Goal: Transaction & Acquisition: Purchase product/service

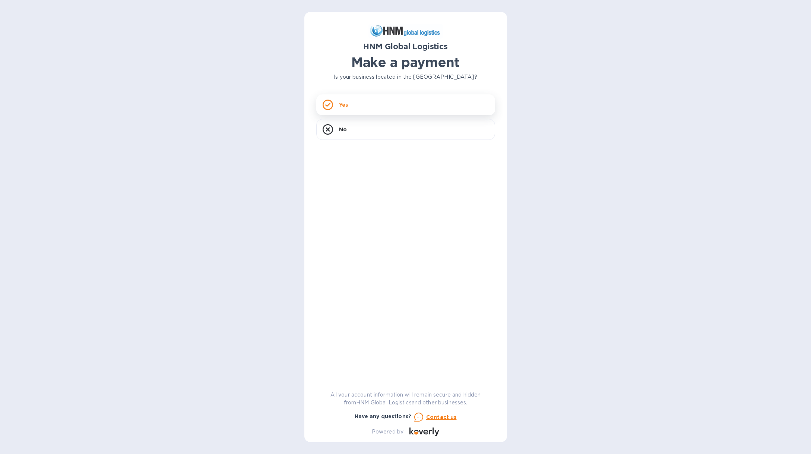
click at [353, 102] on div "Yes" at bounding box center [405, 104] width 179 height 21
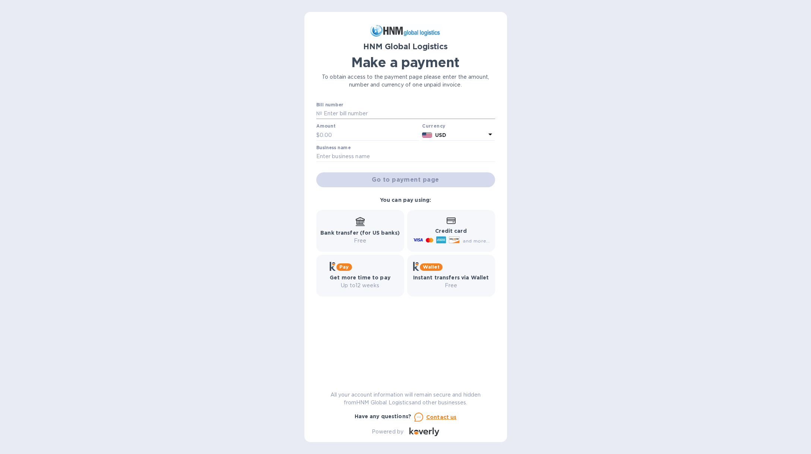
click at [362, 114] on input "text" at bounding box center [408, 113] width 173 height 11
paste input "[DATE]"
type input "[DATE]"
type input "215"
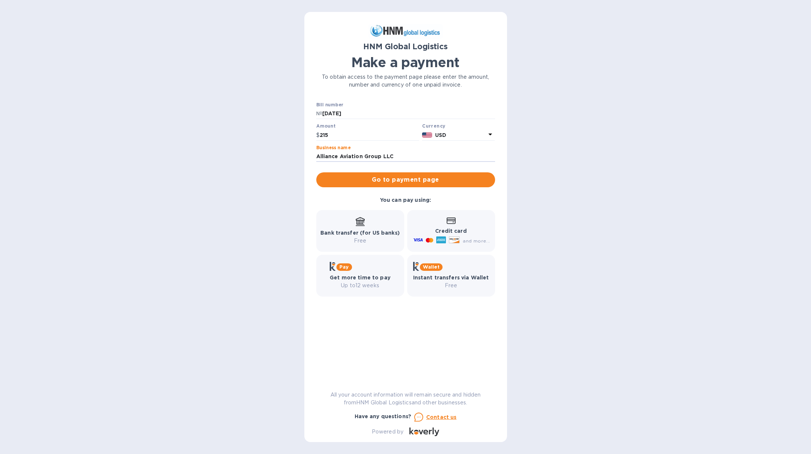
type input "Alliance Aviation Group LLC"
drag, startPoint x: 612, startPoint y: 178, endPoint x: 466, endPoint y: 177, distance: 146.5
click at [612, 178] on div "HNM Global Logistics Make a payment To obtain access to the payment page please…" at bounding box center [405, 227] width 811 height 454
drag, startPoint x: 475, startPoint y: 223, endPoint x: 471, endPoint y: 223, distance: 3.8
click at [475, 223] on div "Credit card and more..." at bounding box center [451, 231] width 78 height 29
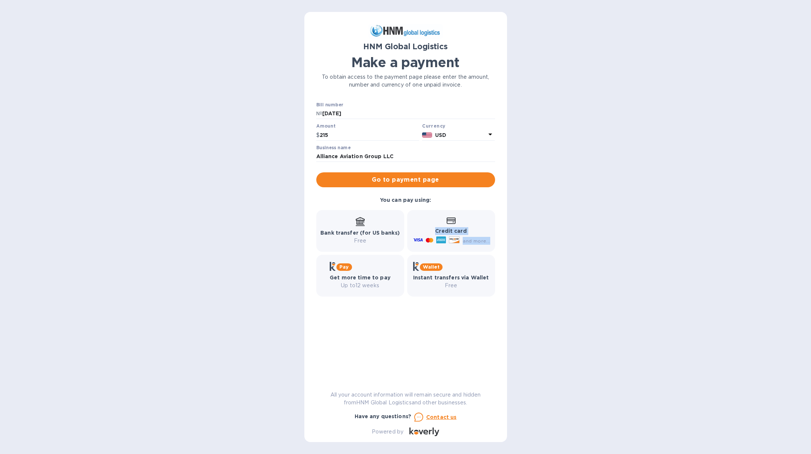
drag, startPoint x: 467, startPoint y: 237, endPoint x: 488, endPoint y: 249, distance: 24.0
click at [488, 249] on div "Credit card and more..." at bounding box center [451, 231] width 88 height 42
drag, startPoint x: 508, startPoint y: 221, endPoint x: 463, endPoint y: 223, distance: 45.2
click at [508, 221] on div "HNM Global Logistics Make a payment To obtain access to the payment page please…" at bounding box center [405, 227] width 811 height 454
drag, startPoint x: 424, startPoint y: 218, endPoint x: 509, endPoint y: 301, distance: 119.1
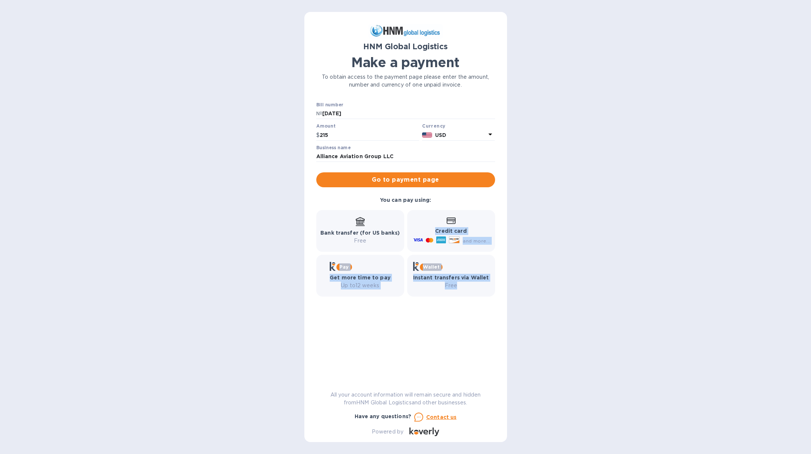
click at [509, 301] on div "HNM Global Logistics Make a payment To obtain access to the payment page please…" at bounding box center [405, 227] width 811 height 454
drag, startPoint x: 467, startPoint y: 284, endPoint x: 336, endPoint y: 211, distance: 150.7
click at [336, 211] on div "Bank transfer (for US banks) Free Credit card and more... Pay Get more time to …" at bounding box center [406, 252] width 182 height 89
drag, startPoint x: 336, startPoint y: 211, endPoint x: 319, endPoint y: 217, distance: 17.6
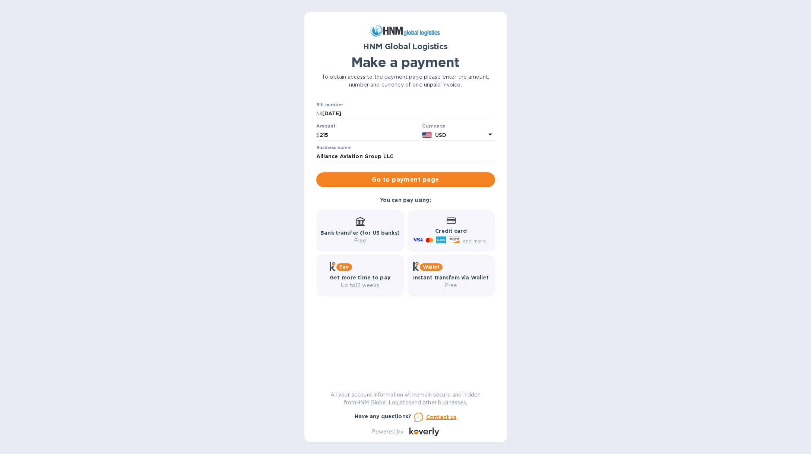
click at [335, 211] on div "Bank transfer (for US banks) Free" at bounding box center [360, 231] width 88 height 42
drag, startPoint x: 318, startPoint y: 218, endPoint x: 483, endPoint y: 277, distance: 175.5
click at [474, 273] on div "Bank transfer (for US banks) Free Credit card and more... Pay Get more time to …" at bounding box center [406, 252] width 182 height 89
drag, startPoint x: 483, startPoint y: 277, endPoint x: 481, endPoint y: 288, distance: 10.6
click at [483, 279] on b "Instant transfers via Wallet" at bounding box center [451, 277] width 76 height 6
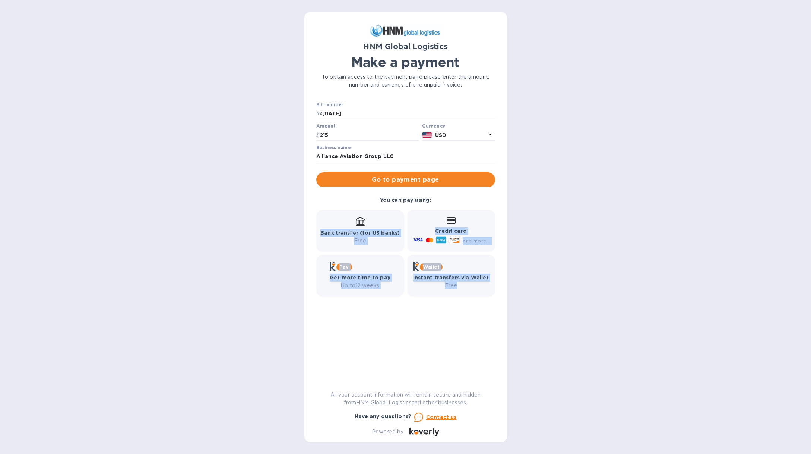
drag, startPoint x: 432, startPoint y: 264, endPoint x: 338, endPoint y: 212, distance: 107.4
click at [338, 212] on div "Bank transfer (for US banks) Free Credit card and more... Pay Get more time to …" at bounding box center [406, 252] width 182 height 89
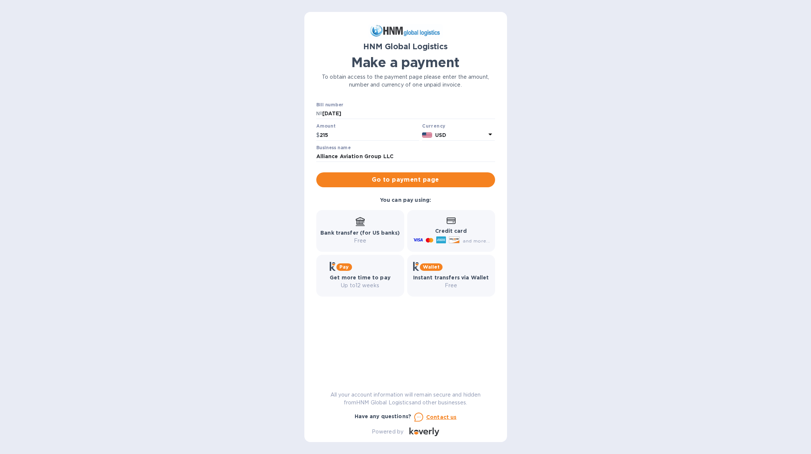
drag, startPoint x: 338, startPoint y: 212, endPoint x: 333, endPoint y: 221, distance: 10.7
click at [338, 212] on div "Bank transfer (for US banks) Free" at bounding box center [360, 231] width 88 height 42
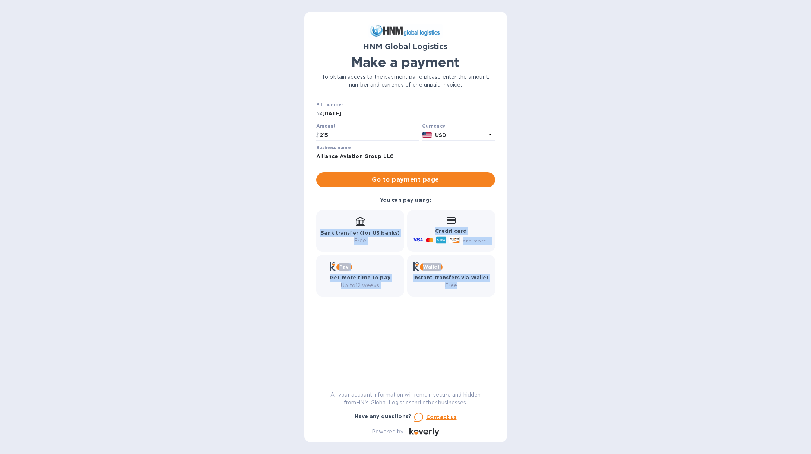
drag, startPoint x: 427, startPoint y: 264, endPoint x: 476, endPoint y: 284, distance: 52.8
click at [476, 284] on div "Bank transfer (for US banks) Free Credit card and more... Pay Get more time to …" at bounding box center [406, 252] width 182 height 89
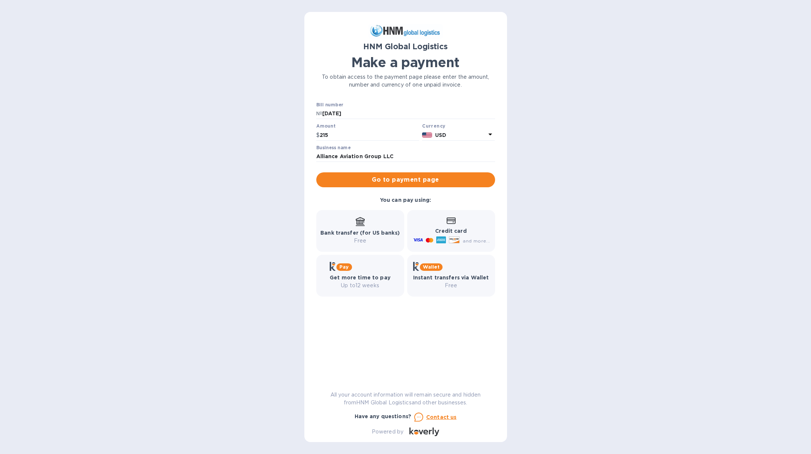
drag, startPoint x: 478, startPoint y: 285, endPoint x: 485, endPoint y: 289, distance: 7.8
click at [482, 288] on p "Free" at bounding box center [451, 285] width 76 height 8
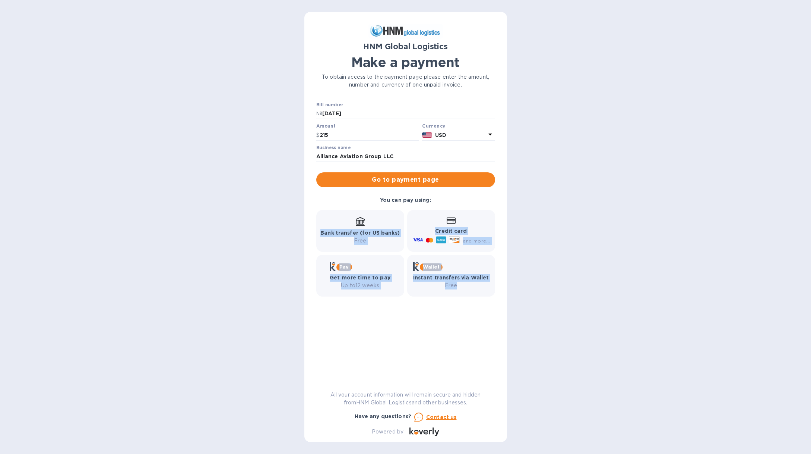
drag, startPoint x: 445, startPoint y: 274, endPoint x: 343, endPoint y: 228, distance: 111.8
click at [343, 228] on div "Bank transfer (for US banks) Free Credit card and more... Pay Get more time to …" at bounding box center [406, 252] width 182 height 89
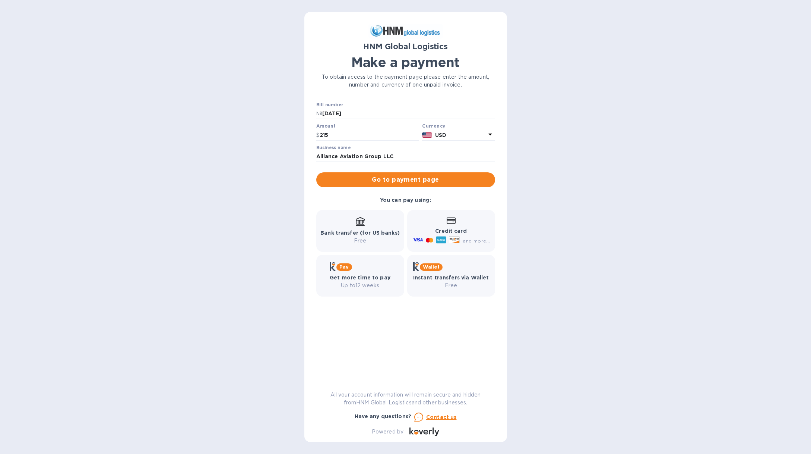
drag, startPoint x: 343, startPoint y: 228, endPoint x: 344, endPoint y: 220, distance: 7.9
click at [344, 226] on div "Bank transfer (for US banks) Free" at bounding box center [360, 231] width 79 height 28
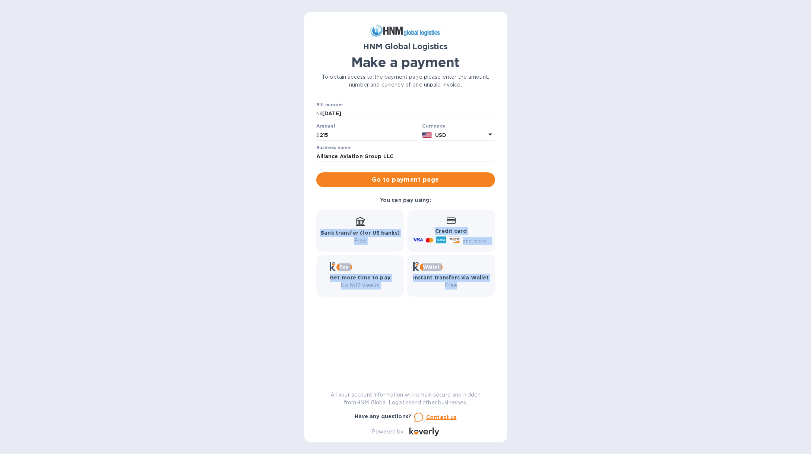
drag, startPoint x: 344, startPoint y: 220, endPoint x: 455, endPoint y: 290, distance: 131.3
click at [455, 290] on div "Bank transfer (for US banks) Free Credit card and more... Pay Get more time to …" at bounding box center [406, 252] width 182 height 89
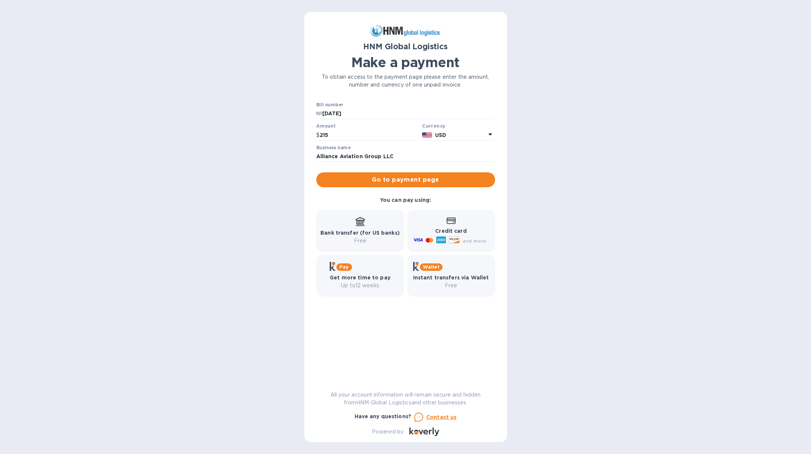
drag, startPoint x: 476, startPoint y: 294, endPoint x: 479, endPoint y: 293, distance: 3.7
click at [476, 294] on div "Wallet Instant transfers via Wallet Free" at bounding box center [451, 276] width 88 height 42
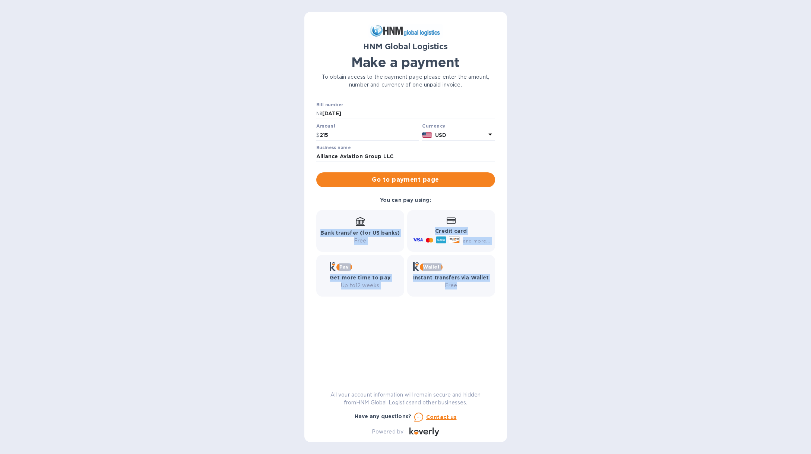
drag, startPoint x: 479, startPoint y: 293, endPoint x: 340, endPoint y: 223, distance: 156.5
click at [340, 223] on div "Bank transfer (for US banks) Free Credit card and more... Pay Get more time to …" at bounding box center [406, 252] width 182 height 89
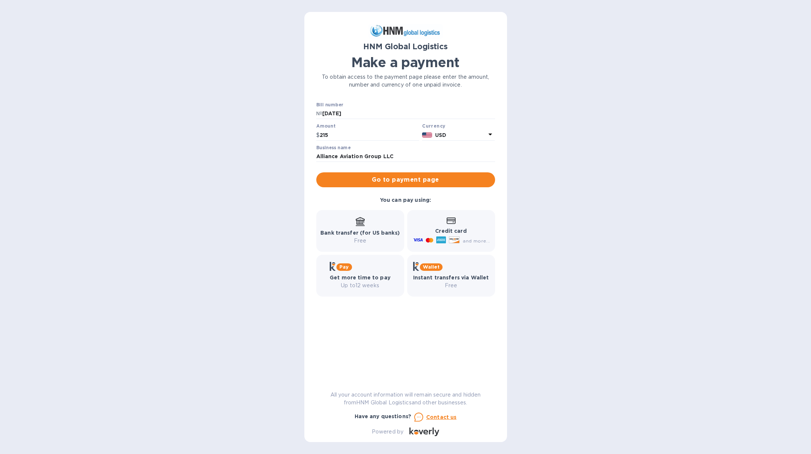
click at [340, 223] on div "Bank transfer (for US banks) Free" at bounding box center [360, 231] width 79 height 28
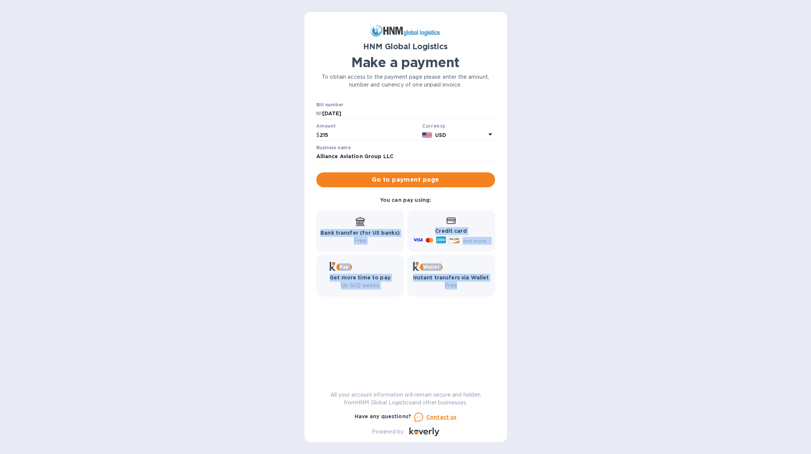
drag, startPoint x: 340, startPoint y: 216, endPoint x: 471, endPoint y: 291, distance: 151.1
click at [470, 291] on div "Bank transfer (for US banks) Free Credit card and more... Pay Get more time to …" at bounding box center [406, 252] width 182 height 89
drag, startPoint x: 471, startPoint y: 291, endPoint x: 481, endPoint y: 293, distance: 9.9
click at [473, 291] on div "Wallet Instant transfers via Wallet Free" at bounding box center [451, 276] width 88 height 42
drag, startPoint x: 440, startPoint y: 275, endPoint x: 337, endPoint y: 223, distance: 115.0
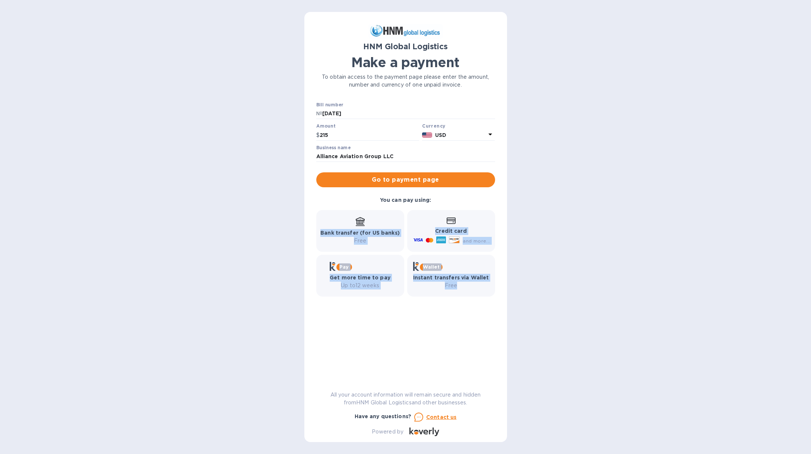
click at [337, 223] on div "Bank transfer (for US banks) Free Credit card and more... Pay Get more time to …" at bounding box center [406, 252] width 182 height 89
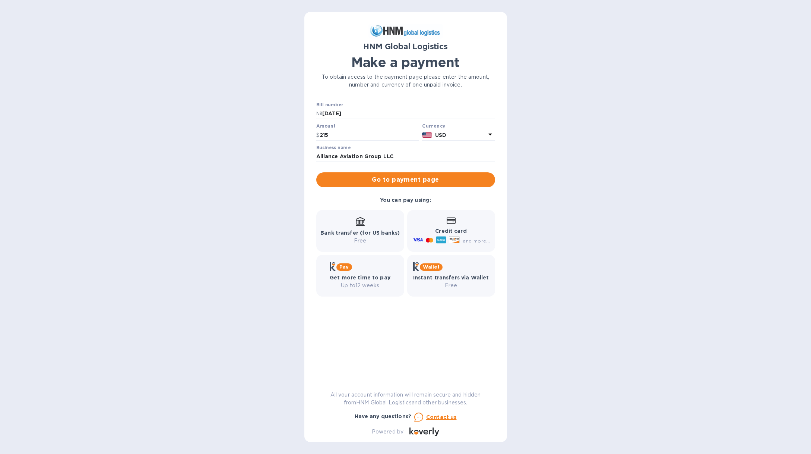
click at [337, 223] on div "Bank transfer (for US banks) Free" at bounding box center [360, 231] width 79 height 28
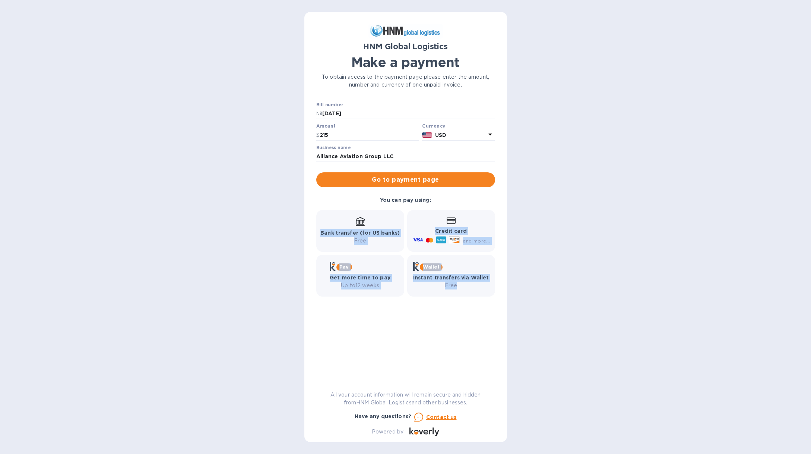
drag, startPoint x: 397, startPoint y: 251, endPoint x: 463, endPoint y: 296, distance: 79.3
click at [461, 296] on div "Bank transfer (for US banks) Free Credit card and more... Pay Get more time to …" at bounding box center [406, 252] width 182 height 89
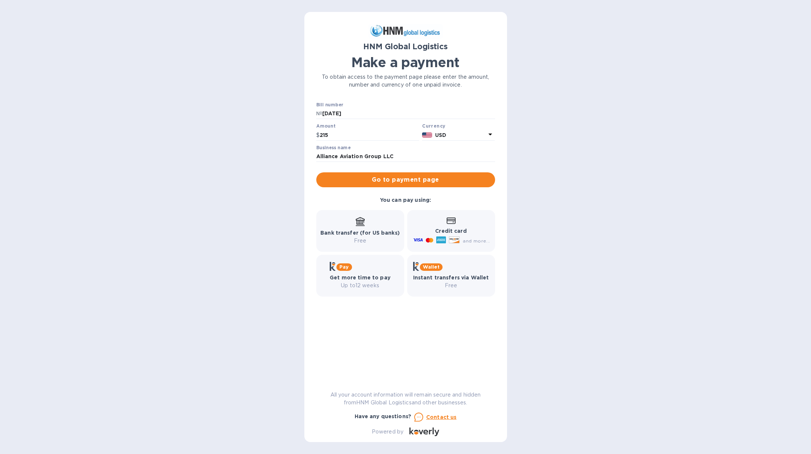
click at [466, 296] on div "Wallet Instant transfers via Wallet Free" at bounding box center [451, 276] width 88 height 42
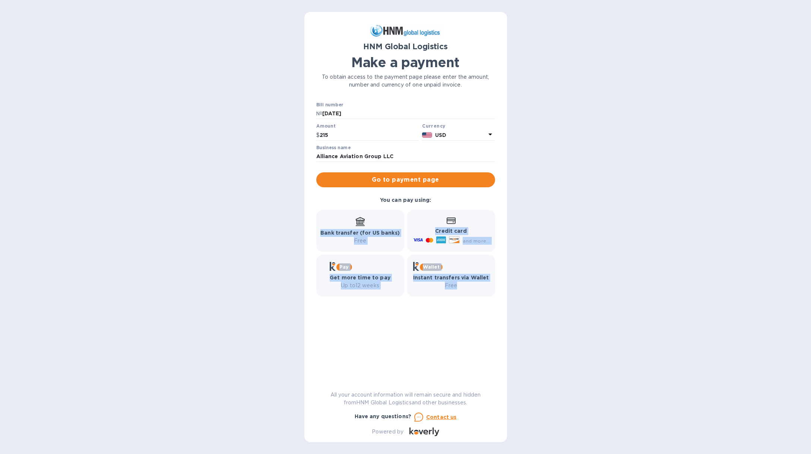
drag, startPoint x: 406, startPoint y: 250, endPoint x: 351, endPoint y: 213, distance: 65.4
click at [351, 213] on div "Bank transfer (for US banks) Free Credit card and more... Pay Get more time to …" at bounding box center [406, 252] width 182 height 89
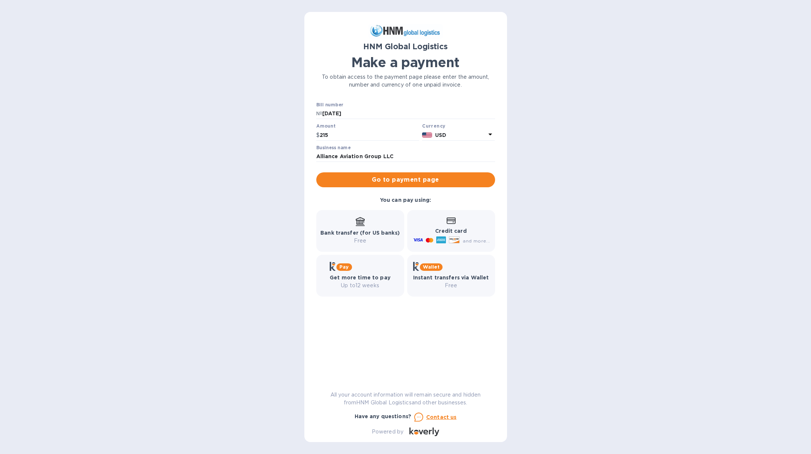
drag, startPoint x: 351, startPoint y: 213, endPoint x: 347, endPoint y: 204, distance: 9.7
click at [351, 213] on div "Bank transfer (for US banks) Free" at bounding box center [360, 231] width 88 height 42
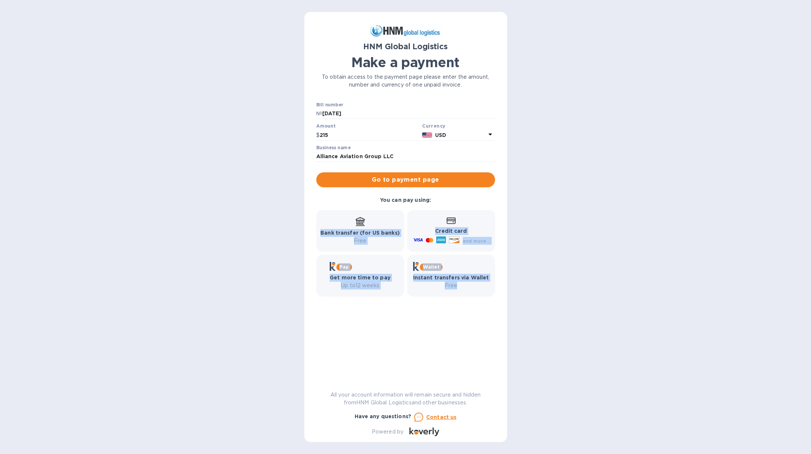
drag, startPoint x: 347, startPoint y: 204, endPoint x: 463, endPoint y: 284, distance: 141.0
click at [463, 284] on div "You can pay using: Bank transfer (for US banks) Free Credit card and more... Pa…" at bounding box center [405, 246] width 185 height 106
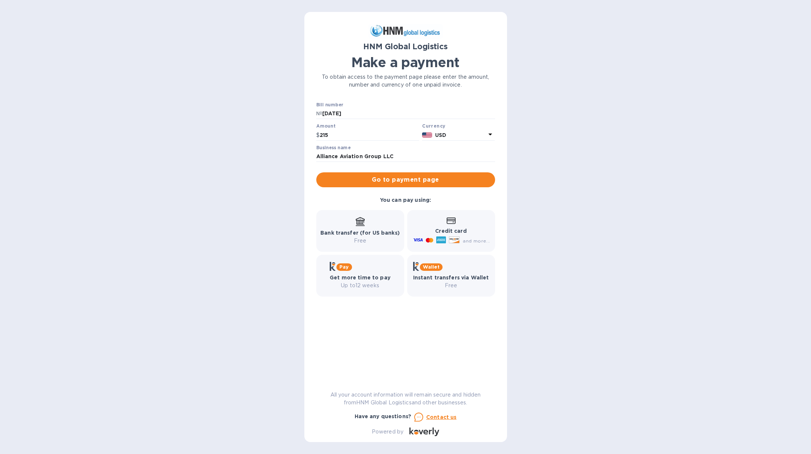
drag, startPoint x: 463, startPoint y: 284, endPoint x: 488, endPoint y: 293, distance: 26.5
click at [470, 287] on p "Free" at bounding box center [451, 285] width 76 height 8
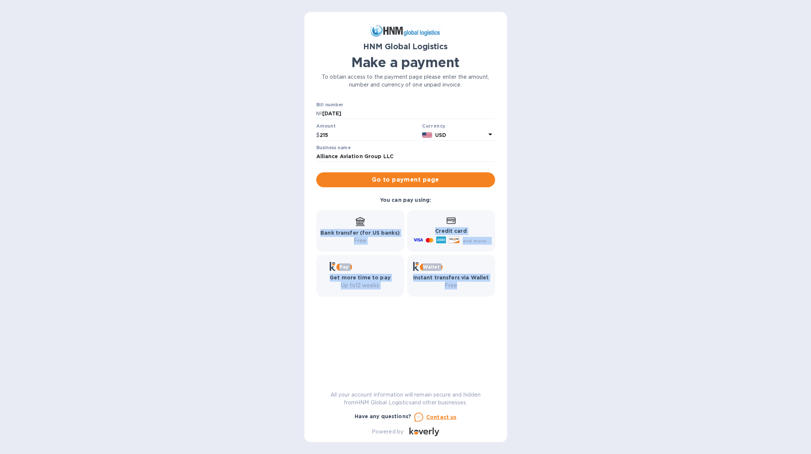
drag, startPoint x: 473, startPoint y: 287, endPoint x: 362, endPoint y: 219, distance: 130.8
click at [362, 220] on div "Bank transfer (for US banks) Free Credit card and more... Pay Get more time to …" at bounding box center [406, 252] width 182 height 89
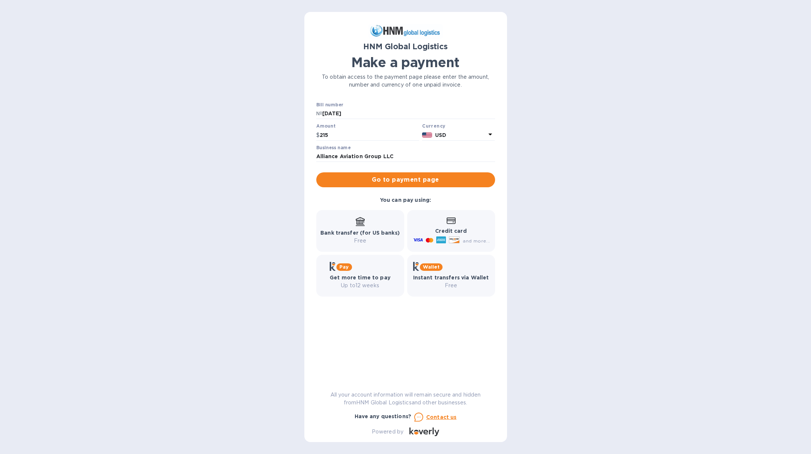
click at [361, 218] on icon at bounding box center [360, 221] width 9 height 9
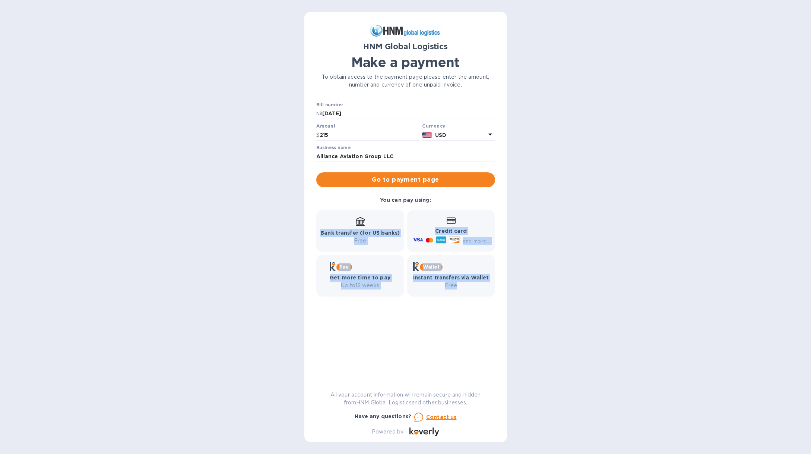
drag, startPoint x: 354, startPoint y: 209, endPoint x: 485, endPoint y: 296, distance: 157.6
click at [485, 296] on div "Bank transfer (for US banks) Free Credit card and more... Pay Get more time to …" at bounding box center [406, 252] width 182 height 89
click at [486, 296] on div "Wallet Instant transfers via Wallet Free" at bounding box center [451, 276] width 88 height 42
drag, startPoint x: 483, startPoint y: 293, endPoint x: 327, endPoint y: 194, distance: 184.7
click at [327, 194] on div "You can pay using: Bank transfer (for US banks) Free Credit card and more... Pa…" at bounding box center [405, 246] width 185 height 106
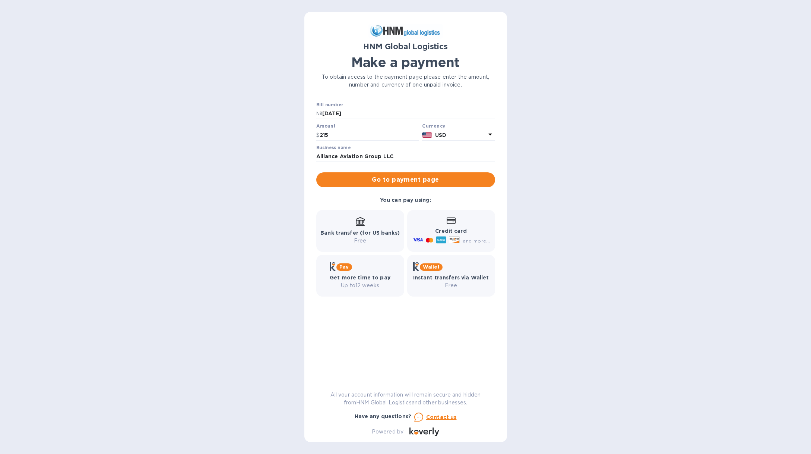
drag, startPoint x: 327, startPoint y: 194, endPoint x: 342, endPoint y: 210, distance: 21.9
click at [329, 196] on div "You can pay using: Bank transfer (for US banks) Free Credit card and more... Pa…" at bounding box center [405, 246] width 185 height 106
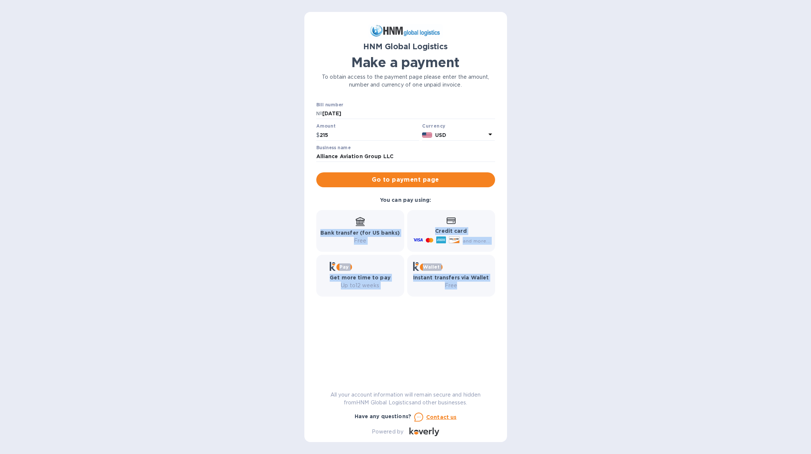
drag, startPoint x: 381, startPoint y: 235, endPoint x: 482, endPoint y: 303, distance: 122.1
click at [482, 303] on div "Bill number № [DATE] Amount $ 215 Currency USD Business name Alliance Aviation …" at bounding box center [405, 239] width 179 height 274
drag
click at [482, 303] on div "Bill number № [DATE] Amount $ 215 Currency USD Business name Alliance Aviation …" at bounding box center [405, 239] width 179 height 274
click at [338, 207] on div "Bank transfer (for US banks) Free Credit card and more... Pay Get more time to …" at bounding box center [405, 253] width 185 height 92
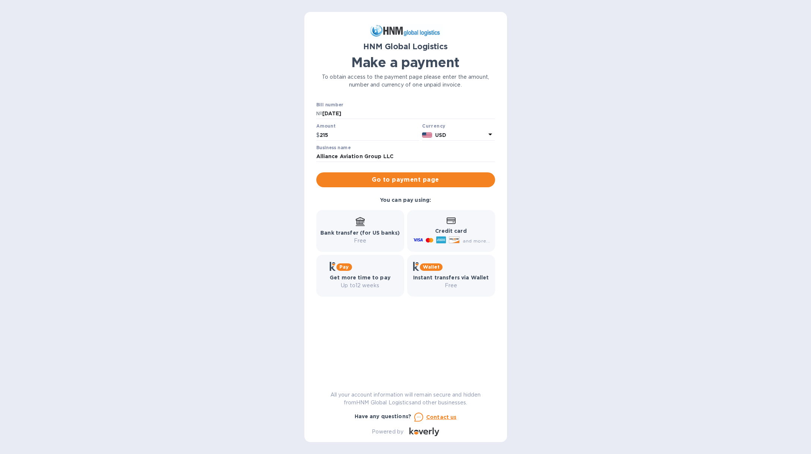
click at [338, 207] on div "Bank transfer (for US banks) Free Credit card and more... Pay Get more time to …" at bounding box center [405, 253] width 185 height 92
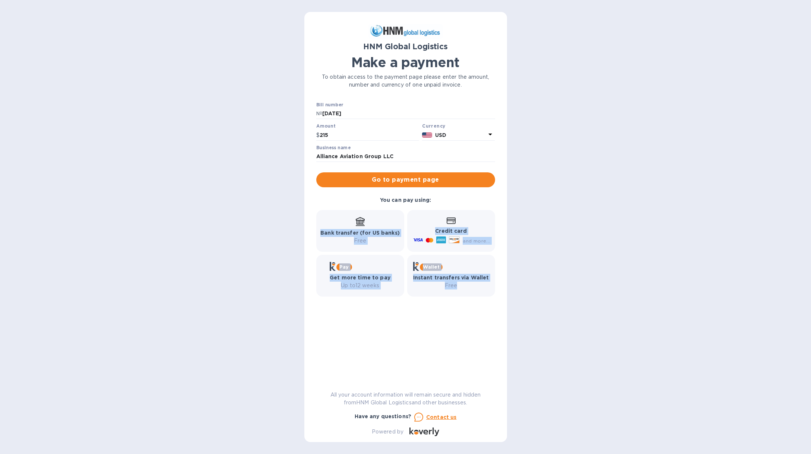
click at [456, 292] on div "Bank transfer (for US banks) Free Credit card and more... Pay Get more time to …" at bounding box center [406, 252] width 182 height 89
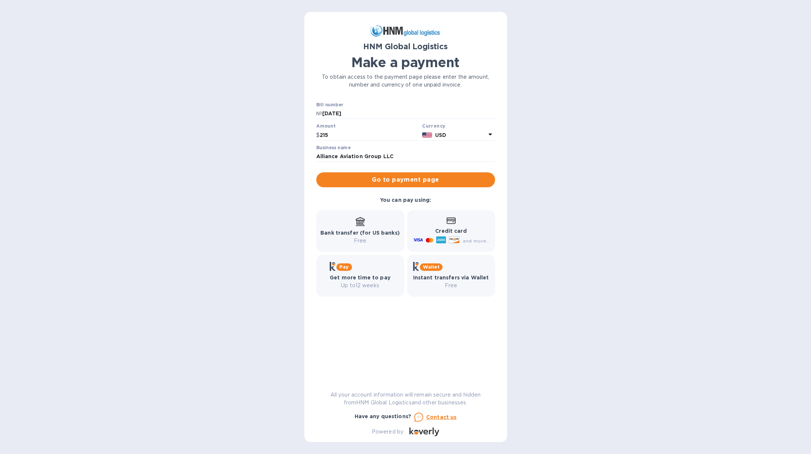
click at [460, 293] on div "Wallet Instant transfers via Wallet Free" at bounding box center [451, 276] width 88 height 42
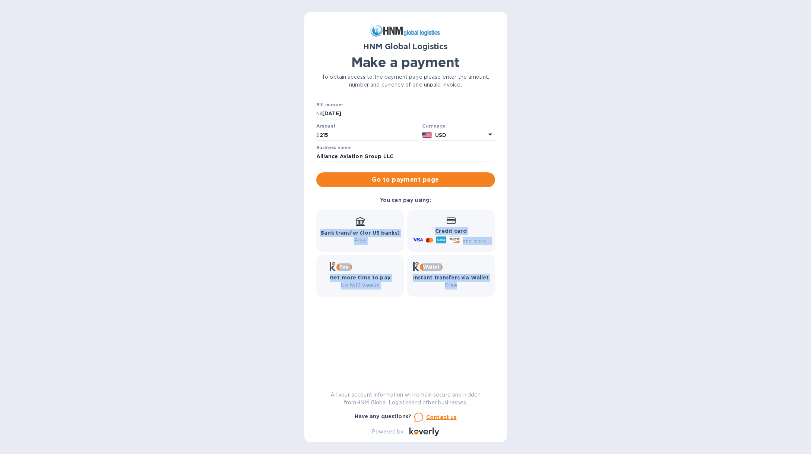
click at [336, 216] on div "Bank transfer (for US banks) Free Credit card and more... Pay Get more time to …" at bounding box center [406, 252] width 182 height 89
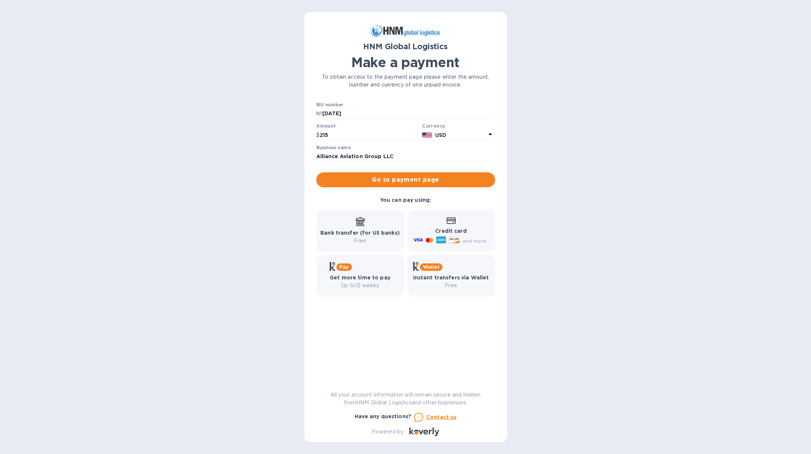
click at [336, 216] on div "Bank transfer (for US banks) Free" at bounding box center [360, 231] width 88 height 42
click at [479, 280] on div "Bank transfer (for US banks) Free Credit card and more... Pay Get more time to …" at bounding box center [406, 252] width 182 height 89
click at [481, 283] on div "Wallet Instant transfers via Wallet Free" at bounding box center [451, 276] width 76 height 28
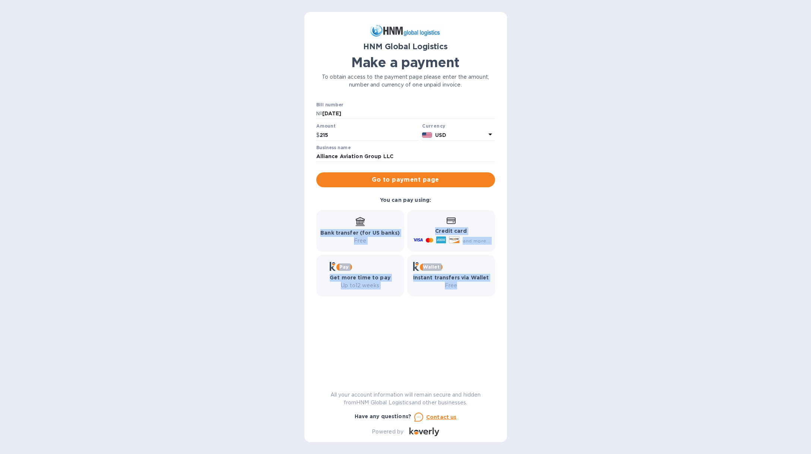
click at [335, 206] on div "You can pay using: Bank transfer (for US banks) Free Credit card and more... Pa…" at bounding box center [405, 246] width 185 height 106
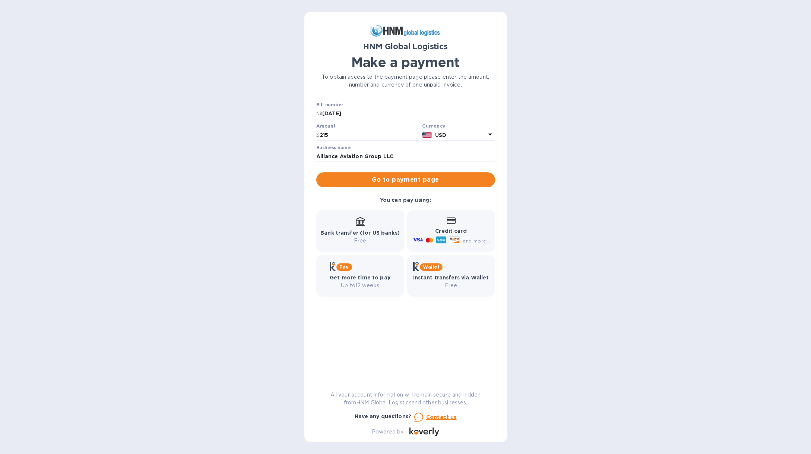
click at [335, 206] on div "You can pay using: Bank transfer (for US banks) Free Credit card and more... Pa…" at bounding box center [405, 246] width 185 height 106
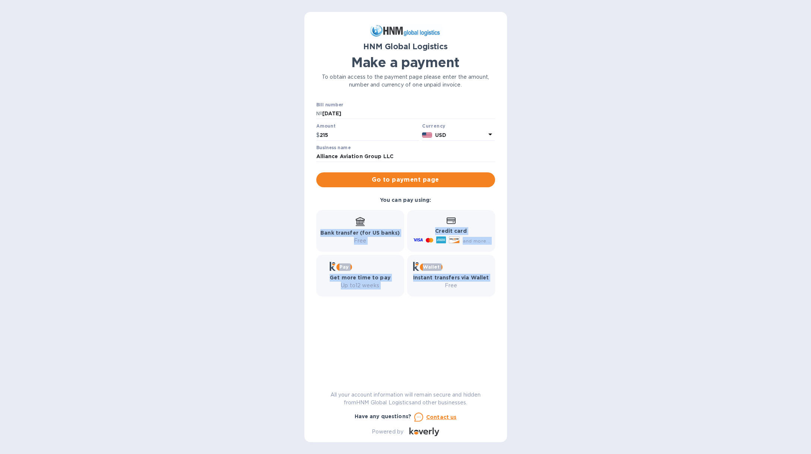
click at [465, 281] on div "You can pay using: Bank transfer (for US banks) Free Credit card and more... Pa…" at bounding box center [405, 246] width 185 height 106
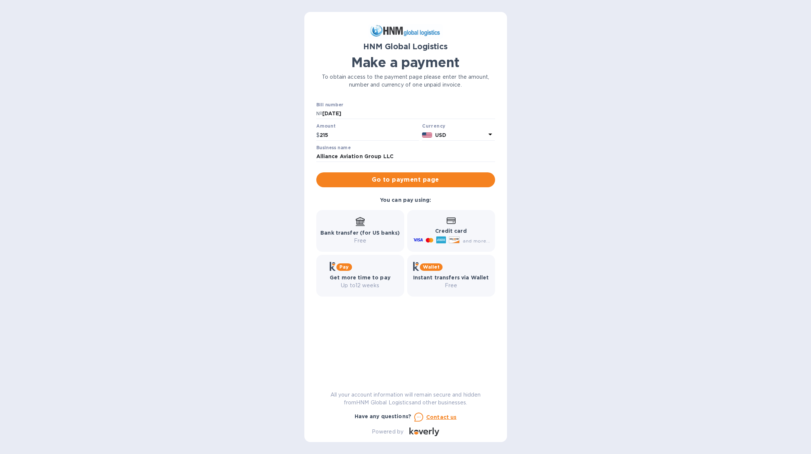
click at [476, 283] on p "Free" at bounding box center [451, 285] width 76 height 8
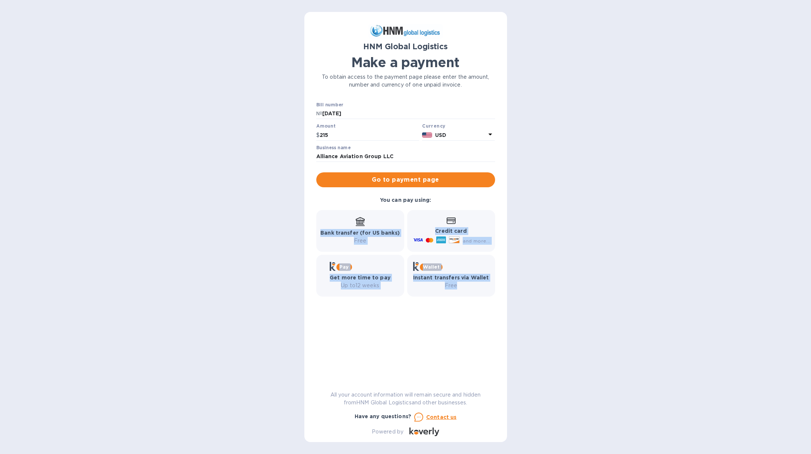
click at [362, 221] on div "Bank transfer (for US banks) Free Credit card and more... Pay Get more time to …" at bounding box center [406, 252] width 182 height 89
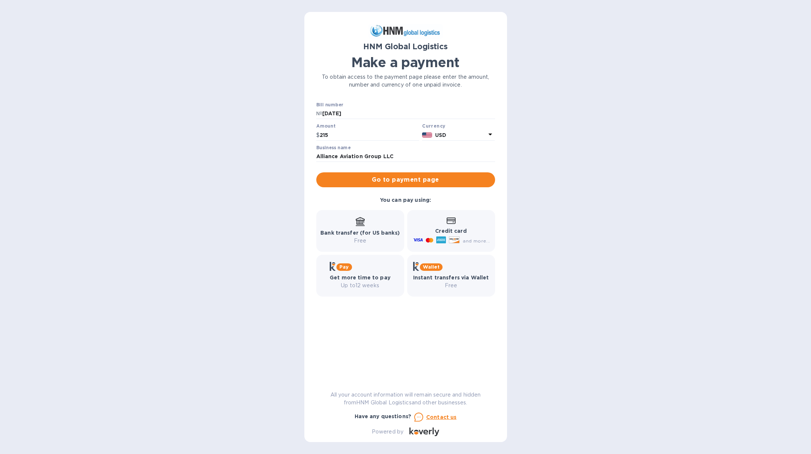
click at [360, 219] on icon at bounding box center [360, 219] width 1 height 1
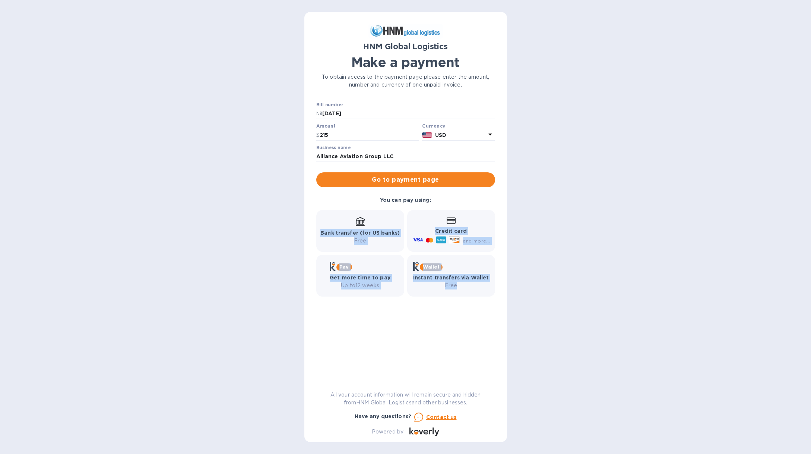
click at [465, 290] on div "Bank transfer (for US banks) Free Credit card and more... Pay Get more time to …" at bounding box center [406, 252] width 182 height 89
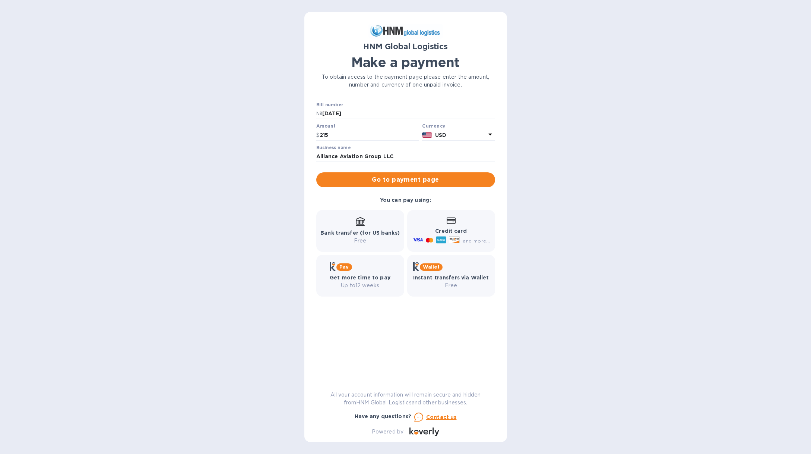
click at [473, 293] on div "Wallet Instant transfers via Wallet Free" at bounding box center [451, 276] width 88 height 42
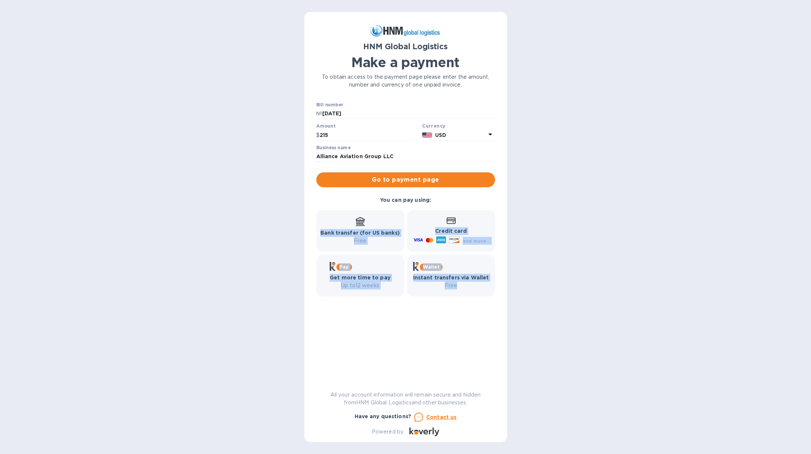
click at [363, 215] on div "Bank transfer (for US banks) Free Credit card and more... Pay Get more time to …" at bounding box center [406, 252] width 182 height 89
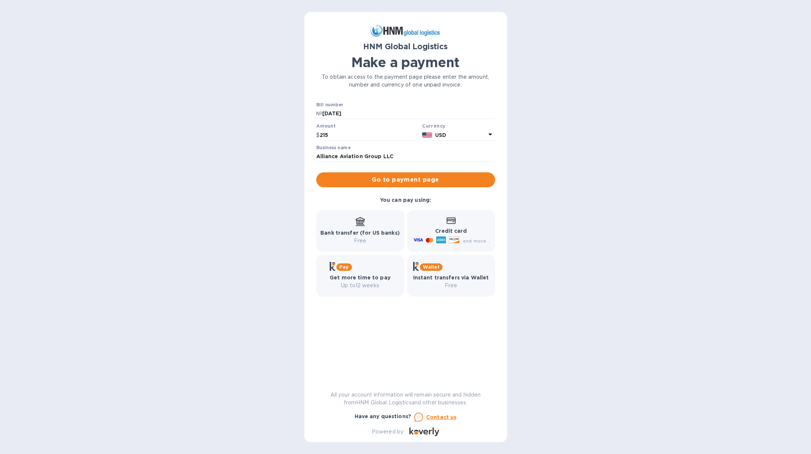
click at [362, 215] on div "Bank transfer (for US banks) Free" at bounding box center [360, 231] width 88 height 42
click at [410, 181] on span "Go to payment page" at bounding box center [405, 179] width 167 height 9
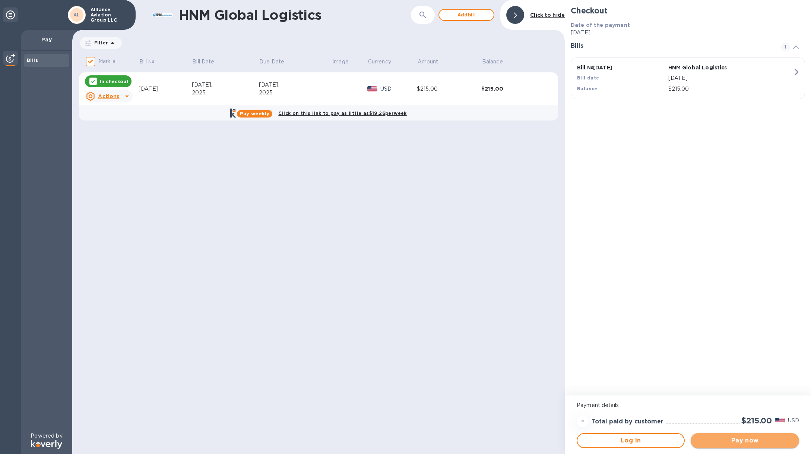
click at [751, 443] on span "Pay now" at bounding box center [745, 440] width 96 height 9
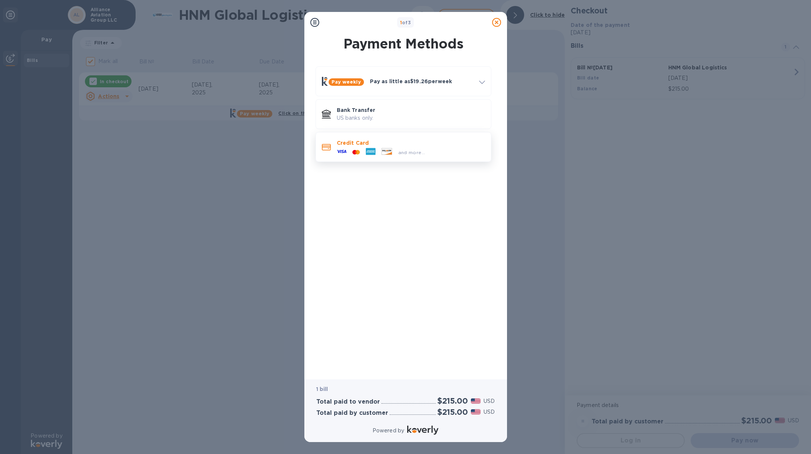
click at [404, 145] on p "Credit Card" at bounding box center [411, 142] width 148 height 7
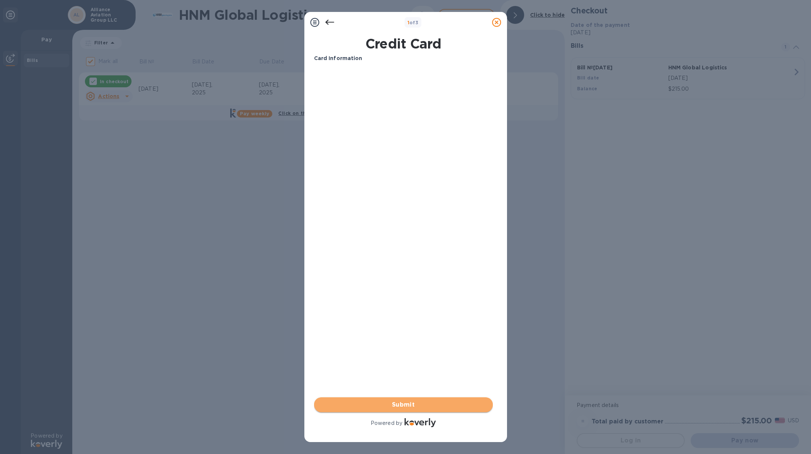
click at [443, 408] on span "Submit" at bounding box center [403, 404] width 167 height 9
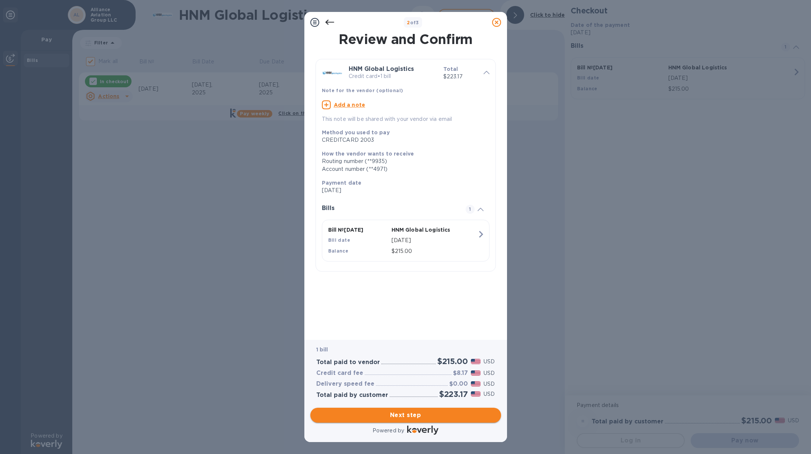
click at [439, 410] on span "Next step" at bounding box center [405, 414] width 179 height 9
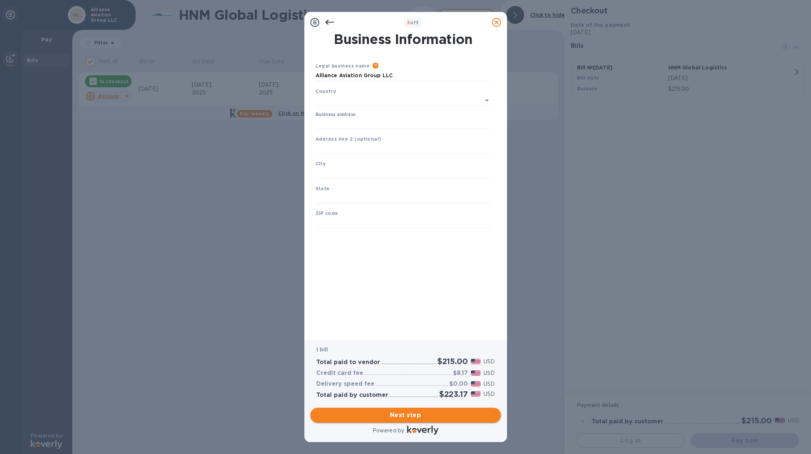
type input "[GEOGRAPHIC_DATA]"
click at [372, 121] on input "Business address" at bounding box center [404, 121] width 176 height 11
type input "[STREET_ADDRESS]"
type input "Ocoee"
type input "FL"
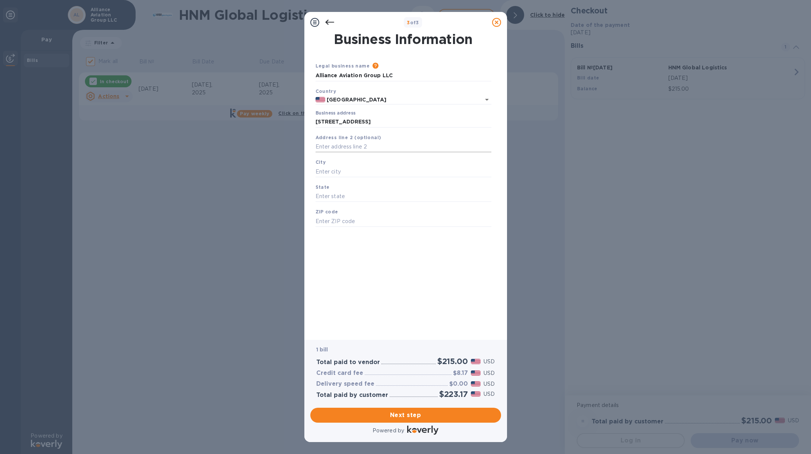
type input "34761"
click at [398, 148] on input "text" at bounding box center [404, 146] width 176 height 11
type input "Suite 101"
click at [414, 414] on span "Next step" at bounding box center [405, 414] width 179 height 9
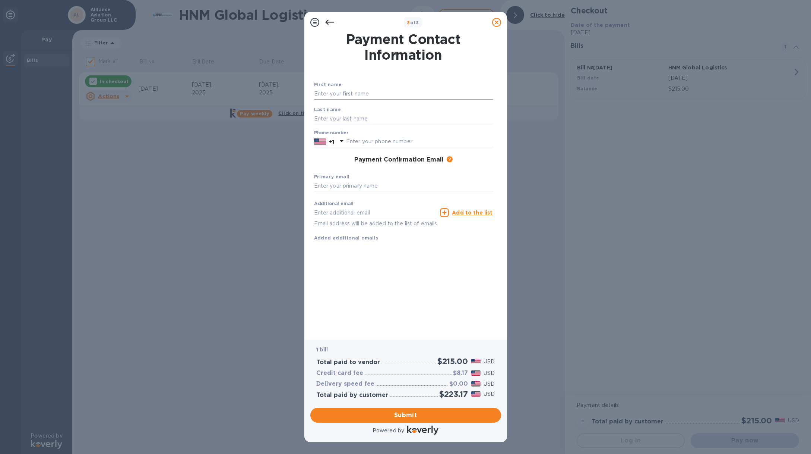
click at [356, 91] on input "text" at bounding box center [403, 93] width 179 height 11
type input "[PERSON_NAME]"
type input "8662245387"
type input "[EMAIL_ADDRESS][DOMAIN_NAME]"
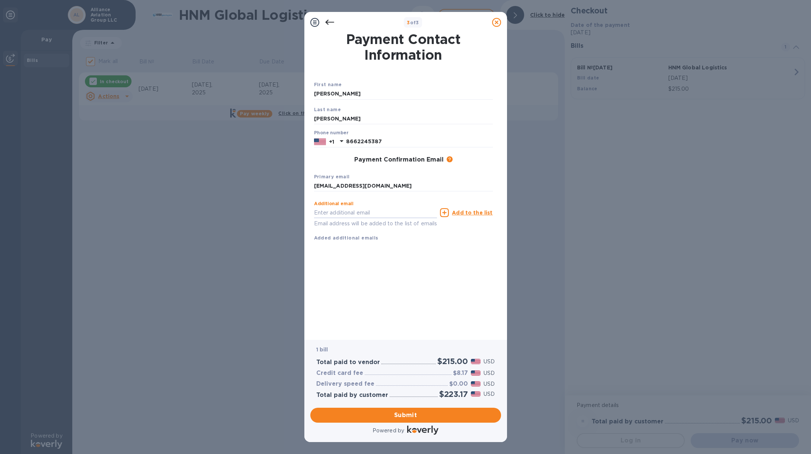
paste input "[EMAIL_ADDRESS][DOMAIN_NAME]"
type input "[EMAIL_ADDRESS][DOMAIN_NAME]"
click at [410, 414] on span "Submit" at bounding box center [405, 414] width 179 height 9
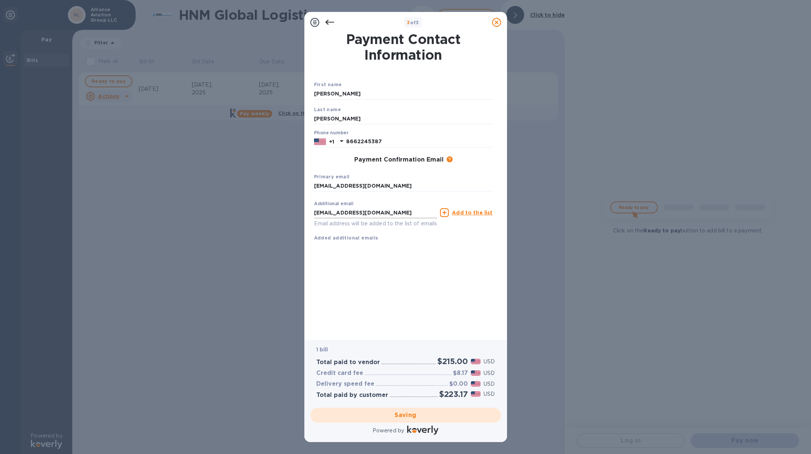
checkbox input "false"
